Goal: Navigation & Orientation: Find specific page/section

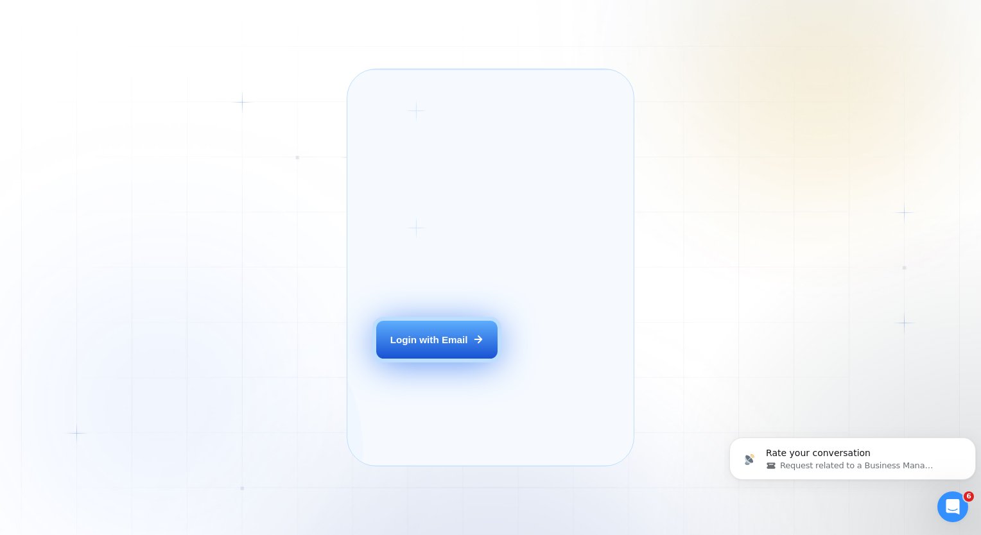
click at [415, 347] on div "Login with Email" at bounding box center [429, 339] width 78 height 13
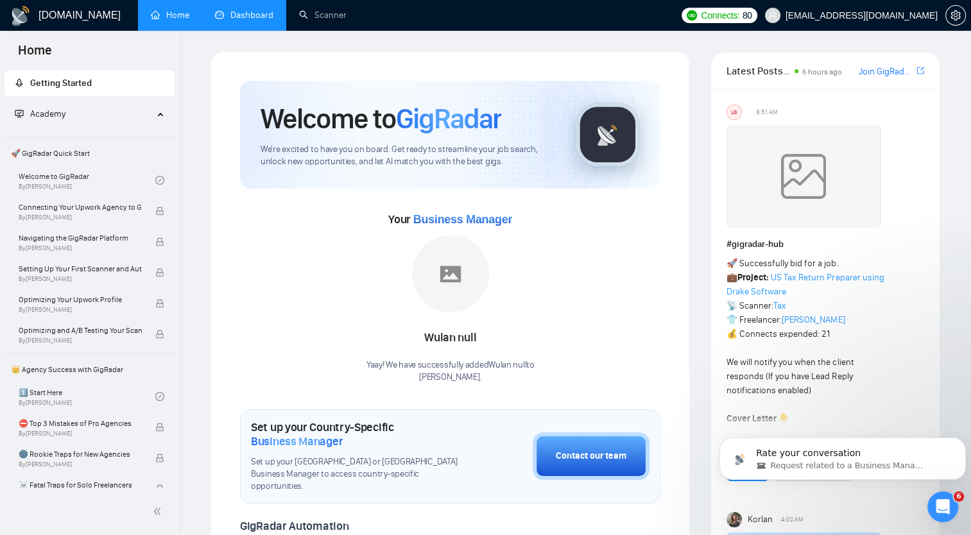
click at [242, 17] on link "Dashboard" at bounding box center [244, 15] width 58 height 11
